Goal: Register for event/course

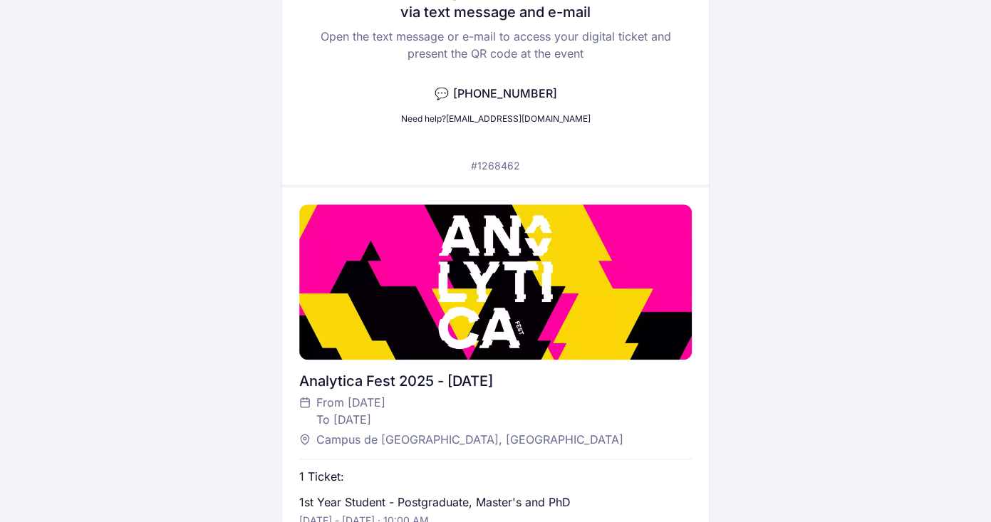
scroll to position [367, 0]
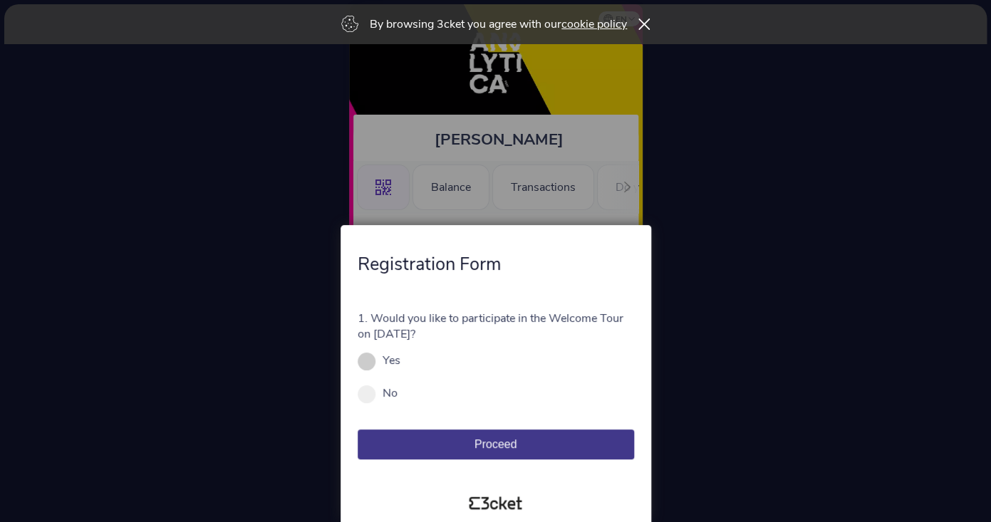
click at [408, 357] on div "Yes" at bounding box center [496, 361] width 276 height 16
click at [382, 366] on label "Yes" at bounding box center [391, 361] width 18 height 16
click at [400, 366] on input "Yes" at bounding box center [408, 368] width 16 height 16
radio input "true"
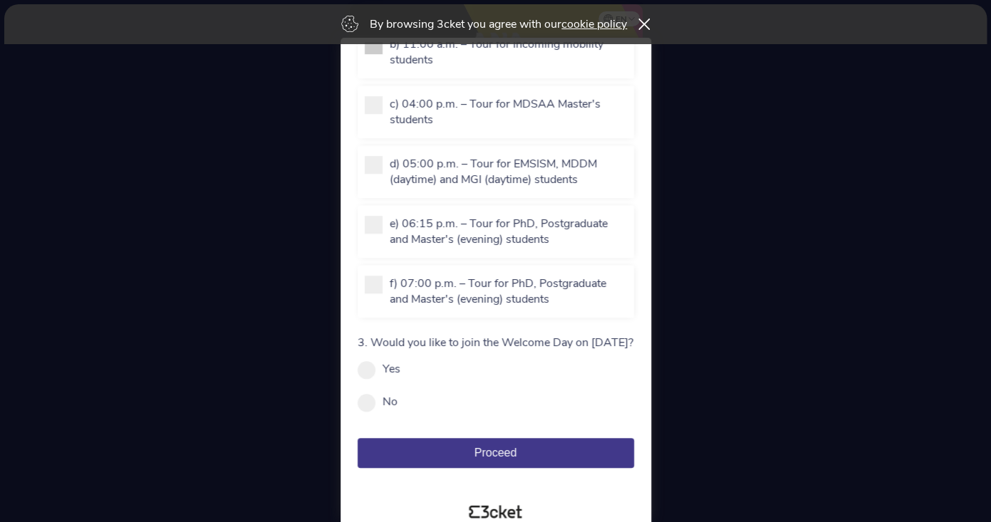
scroll to position [294, 0]
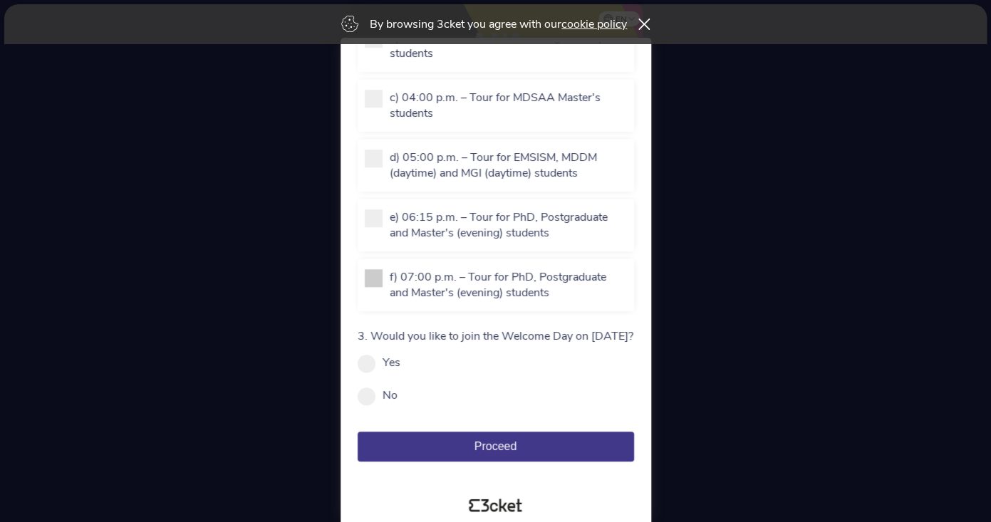
click at [490, 289] on p "f) 07:00 p.m. – Tour for PhD, Postgraduate and Master's (evening) students" at bounding box center [508, 284] width 237 height 31
click at [405, 308] on input "f) 07:00 p.m. – Tour for PhD, Postgraduate and Master's (evening) students" at bounding box center [398, 316] width 16 height 16
checkbox input "true"
click at [389, 370] on label "Yes" at bounding box center [391, 363] width 18 height 16
click at [400, 377] on input "Yes" at bounding box center [408, 370] width 16 height 16
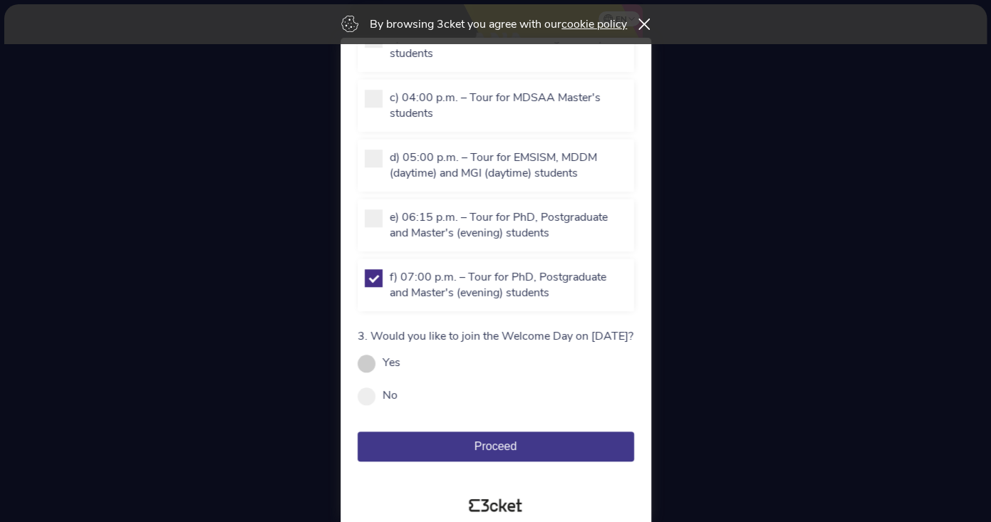
radio input "true"
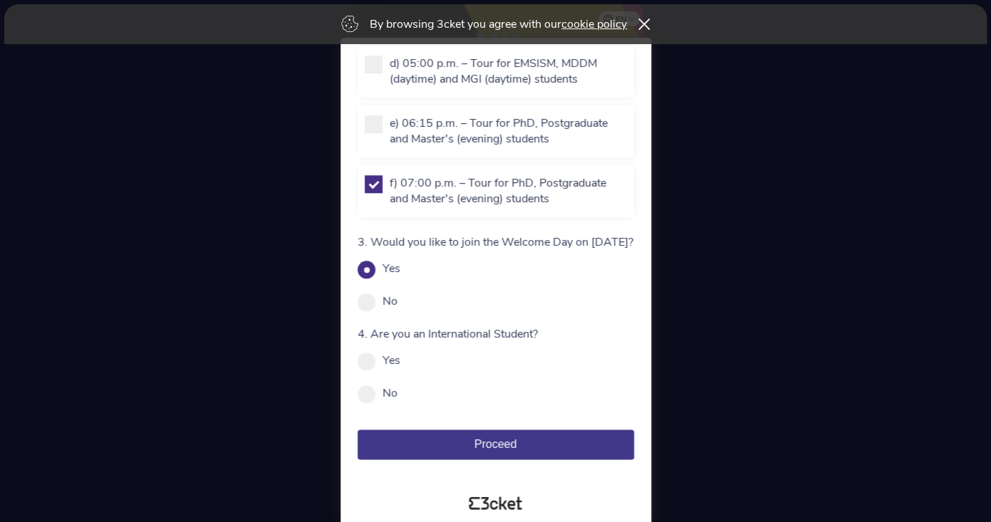
scroll to position [414, 0]
click at [375, 396] on span at bounding box center [367, 394] width 18 height 18
click at [397, 396] on input "No" at bounding box center [405, 400] width 16 height 16
radio input "true"
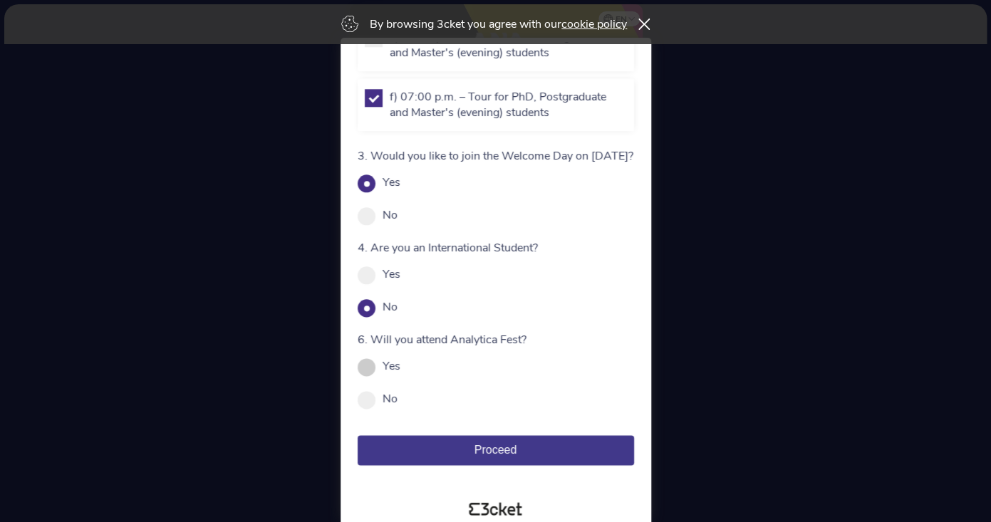
scroll to position [506, 0]
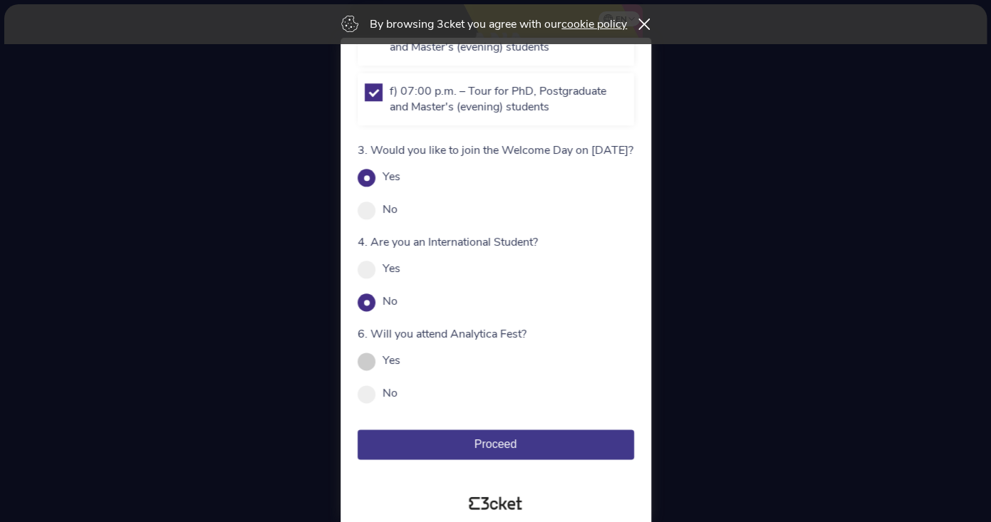
click at [368, 362] on span at bounding box center [367, 362] width 18 height 18
click at [400, 362] on input "Yes" at bounding box center [408, 368] width 16 height 16
radio input "true"
click at [438, 437] on button "Proceed" at bounding box center [496, 444] width 276 height 30
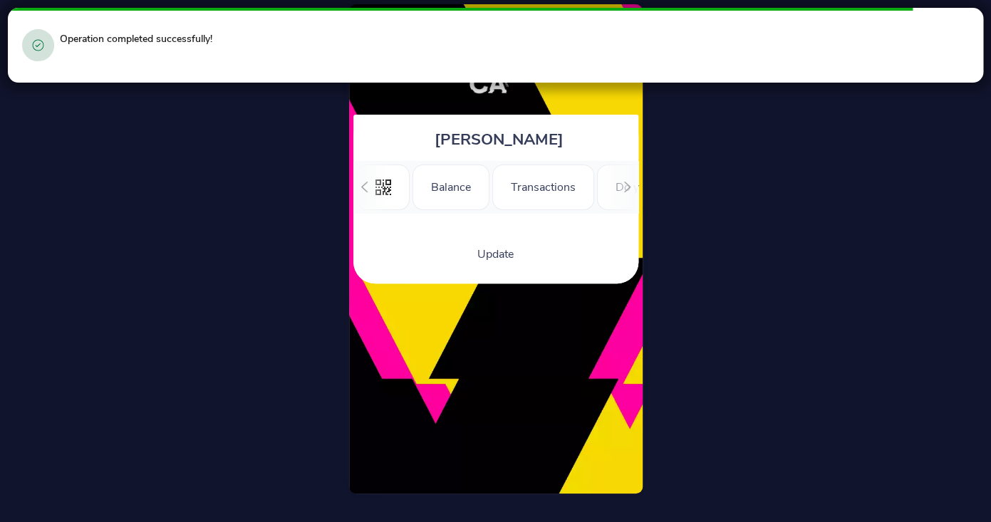
scroll to position [0, 174]
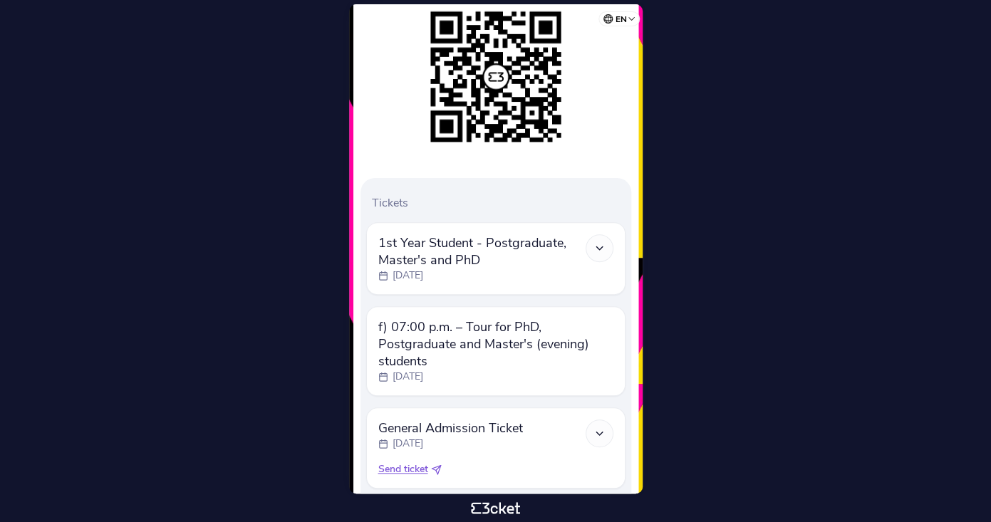
scroll to position [232, 0]
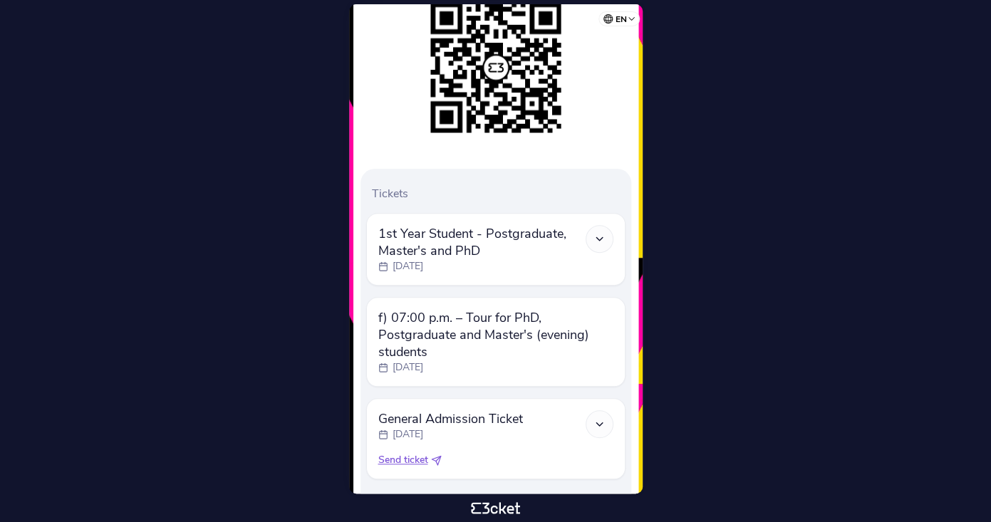
click at [606, 245] on div at bounding box center [599, 239] width 28 height 28
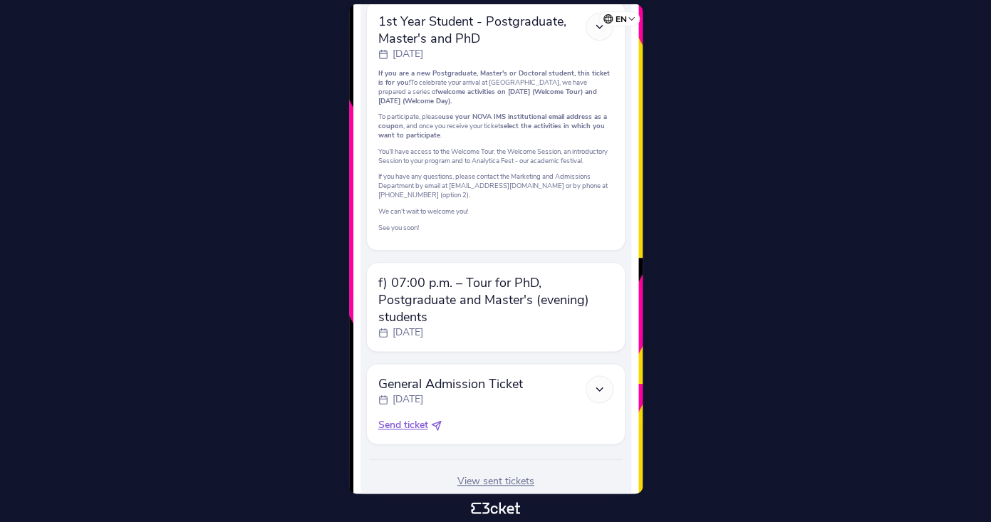
scroll to position [471, 0]
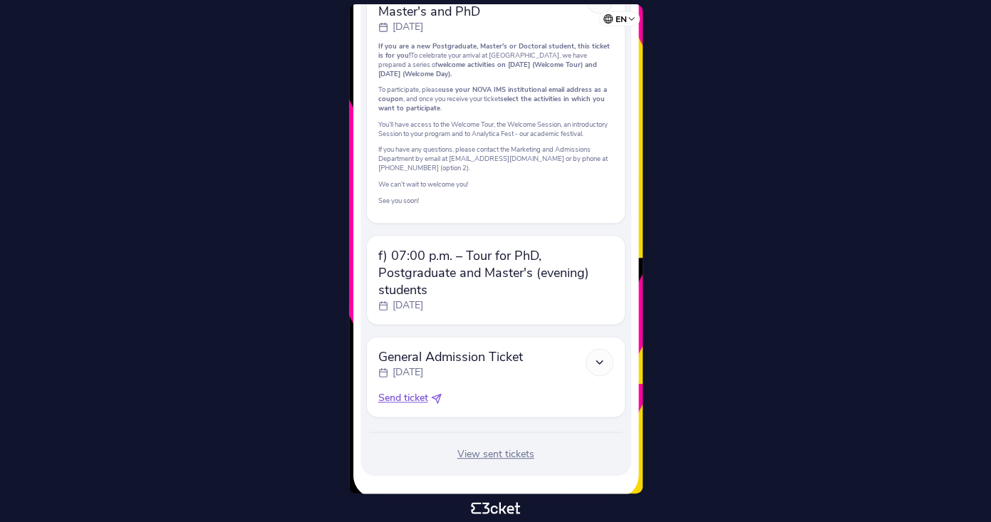
click at [551, 298] on span "f) 07:00 p.m. – Tour for PhD, Postgraduate and Master's (evening) students" at bounding box center [495, 272] width 235 height 51
click at [518, 286] on span "f) 07:00 p.m. – Tour for PhD, Postgraduate and Master's (evening) students" at bounding box center [495, 272] width 235 height 51
click at [411, 298] on span "f) 07:00 p.m. – Tour for PhD, Postgraduate and Master's (evening) students" at bounding box center [495, 272] width 235 height 51
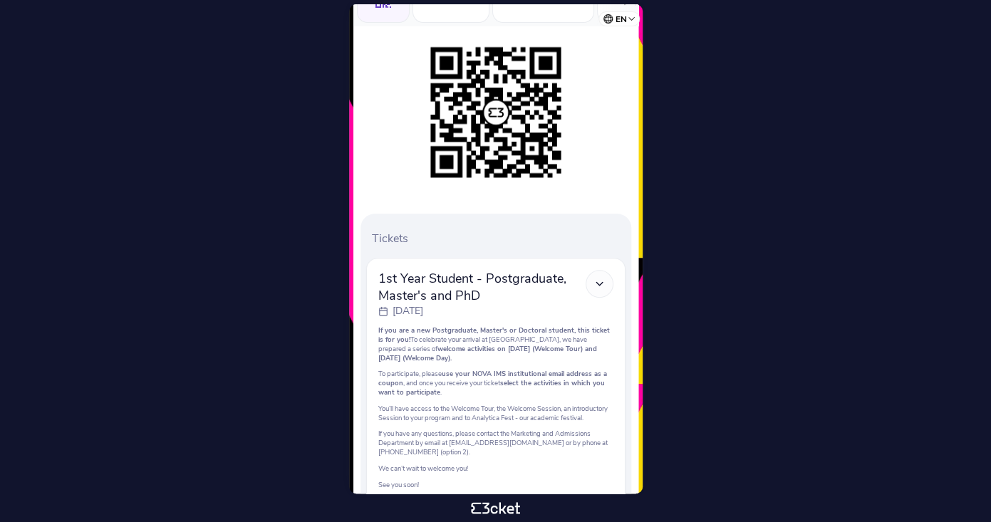
scroll to position [0, 0]
